Goal: Navigation & Orientation: Find specific page/section

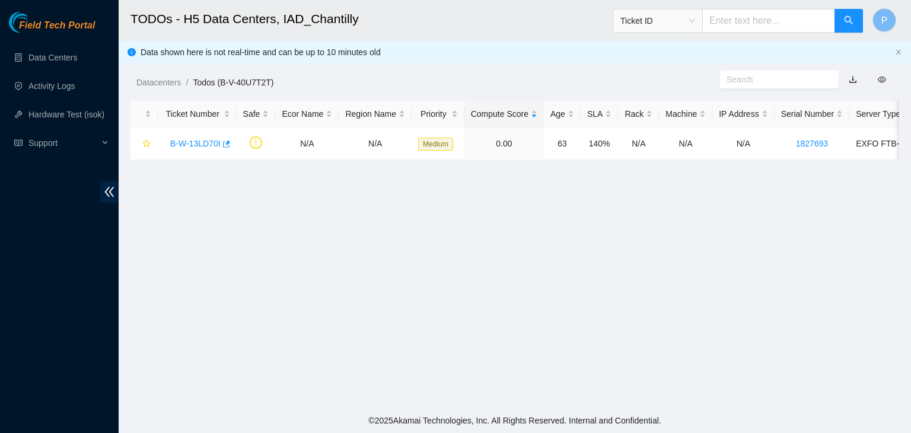
scroll to position [323, 0]
click at [61, 91] on link "Activity Logs" at bounding box center [51, 85] width 47 height 9
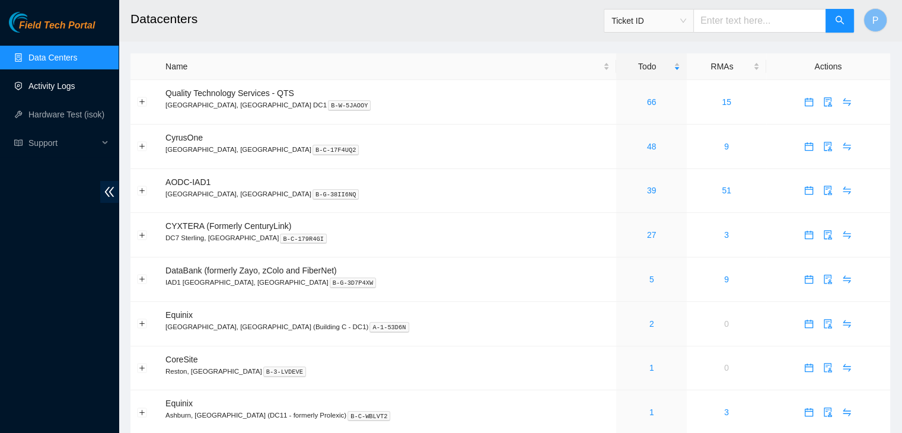
click at [75, 86] on link "Activity Logs" at bounding box center [51, 85] width 47 height 9
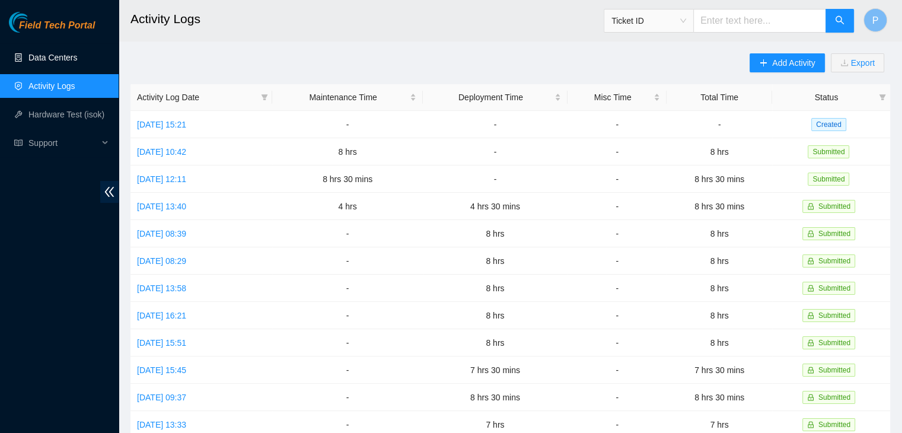
click at [63, 62] on link "Data Centers" at bounding box center [52, 57] width 49 height 9
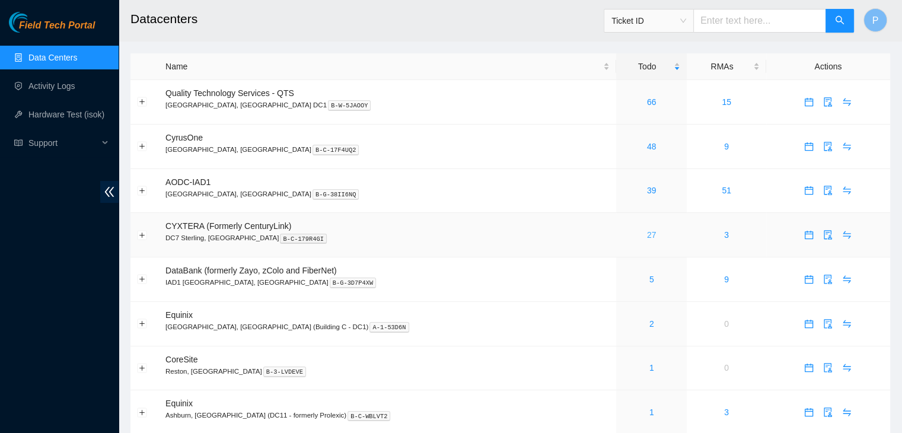
click at [647, 233] on link "27" at bounding box center [651, 234] width 9 height 9
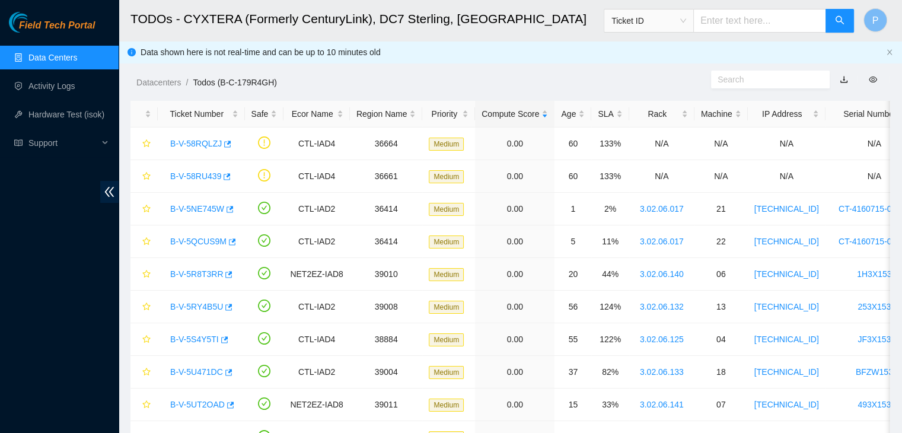
click at [59, 58] on link "Data Centers" at bounding box center [52, 57] width 49 height 9
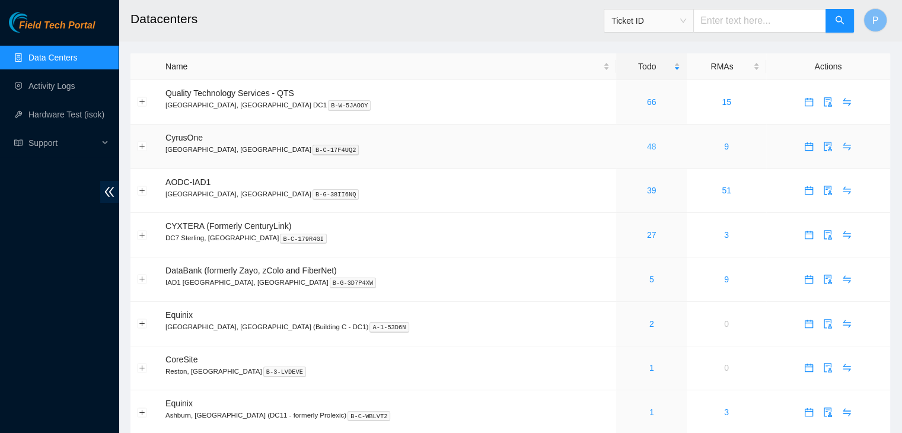
click at [647, 148] on link "48" at bounding box center [651, 146] width 9 height 9
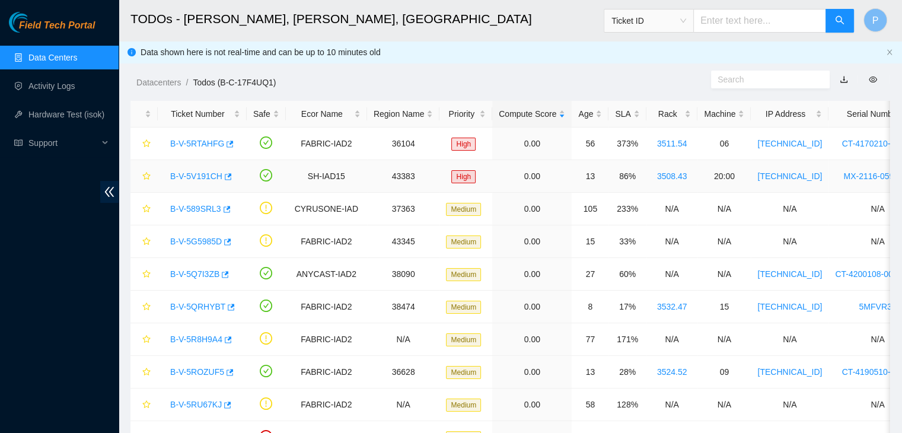
click at [197, 171] on link "B-V-5V191CH" at bounding box center [196, 175] width 52 height 9
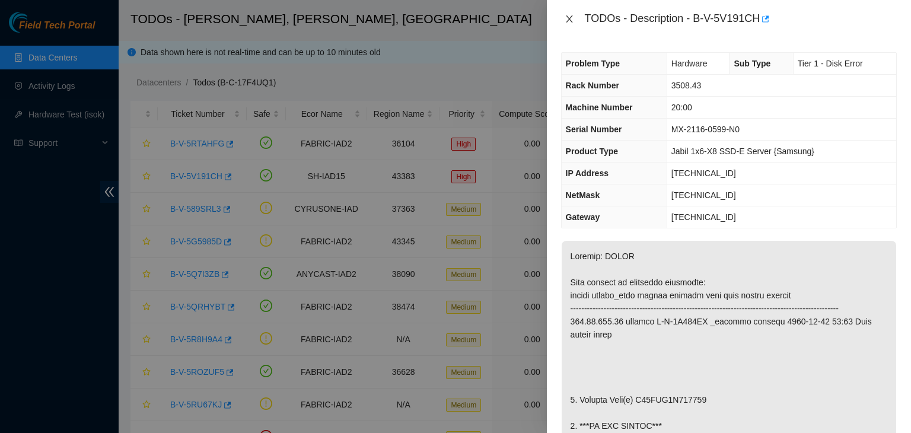
click at [570, 20] on icon "close" at bounding box center [569, 18] width 7 height 7
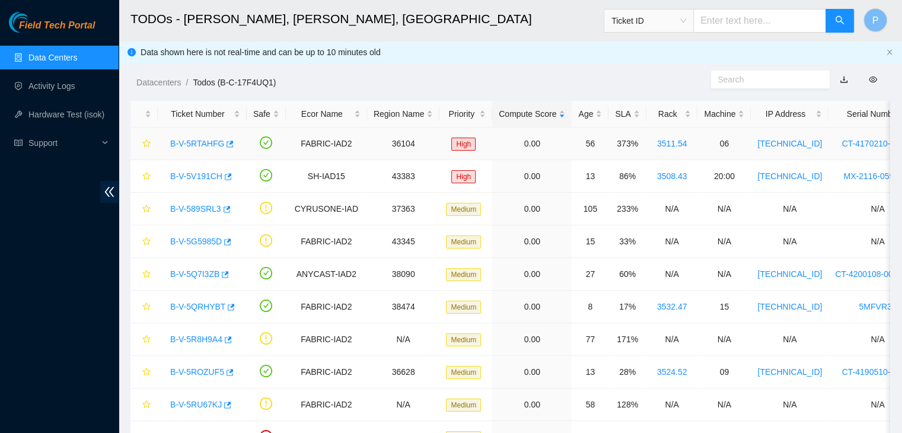
click at [178, 140] on link "B-V-5RTAHFG" at bounding box center [197, 143] width 54 height 9
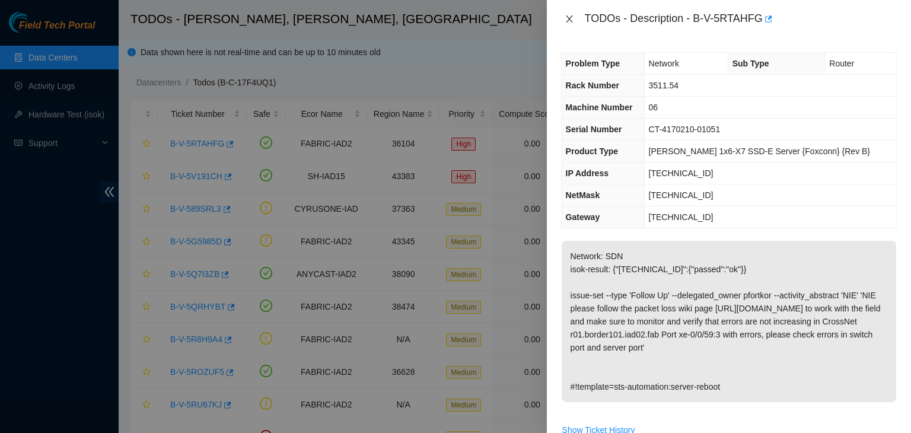
click at [574, 19] on button "Close" at bounding box center [569, 19] width 17 height 11
